Goal: Task Accomplishment & Management: Complete application form

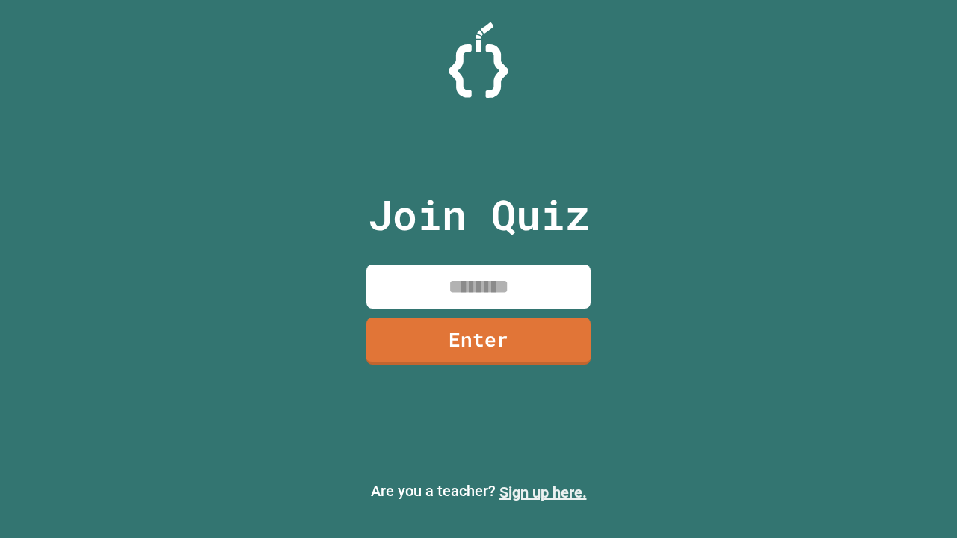
click at [543, 493] on link "Sign up here." at bounding box center [544, 493] width 88 height 18
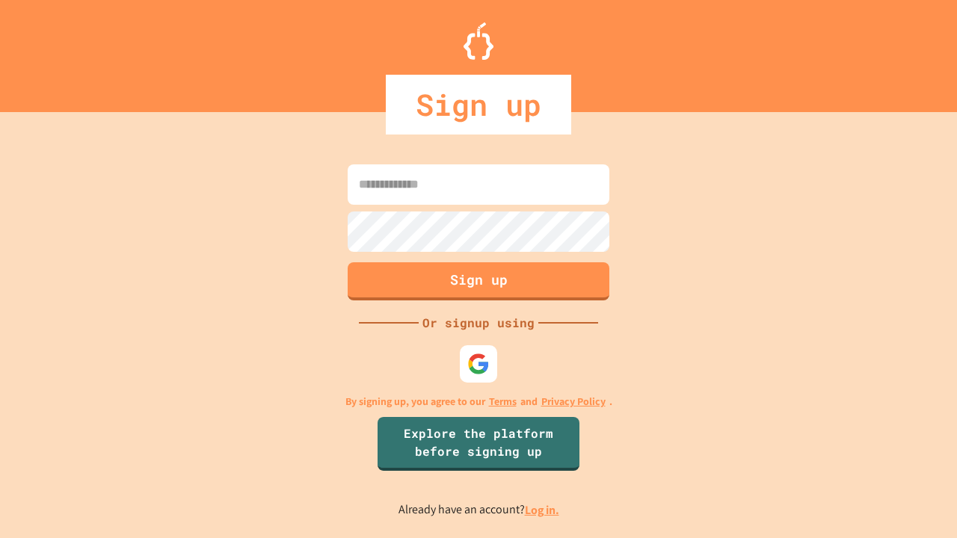
click at [543, 510] on link "Log in." at bounding box center [542, 511] width 34 height 16
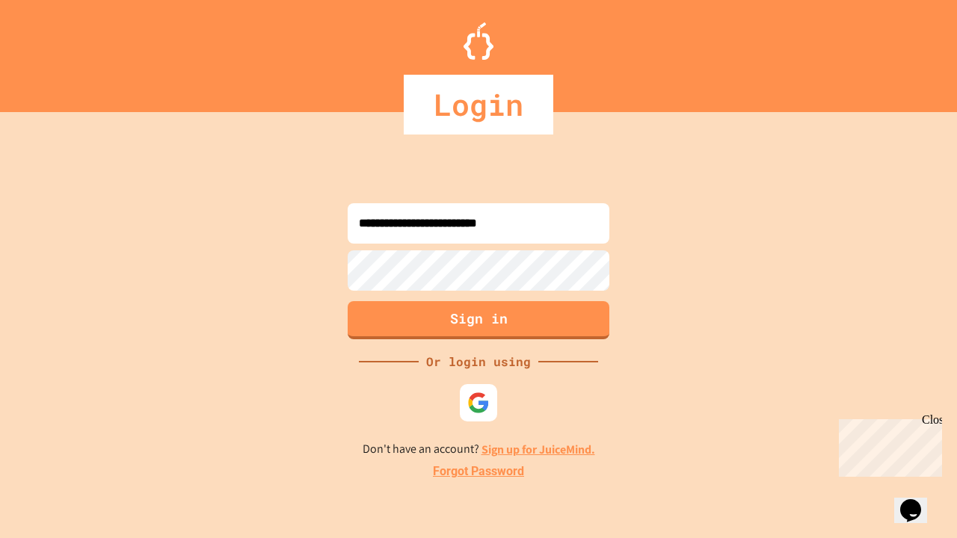
type input "**********"
